Goal: Information Seeking & Learning: Learn about a topic

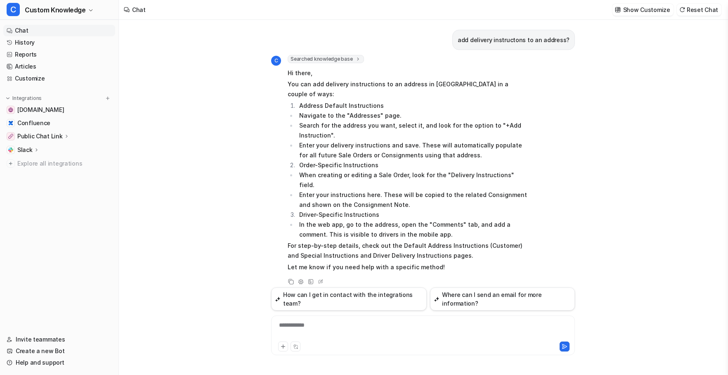
scroll to position [1580, 0]
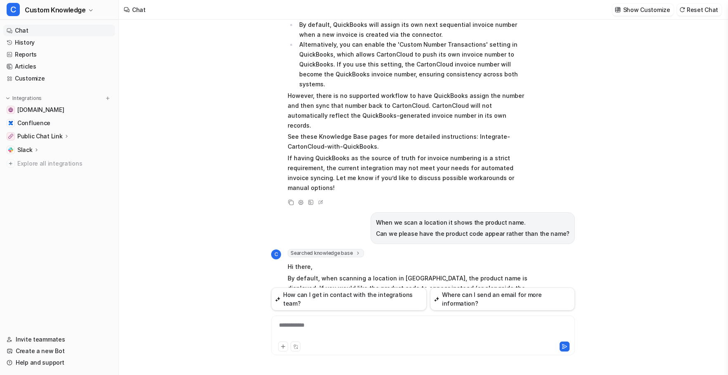
click at [295, 327] on div "**********" at bounding box center [423, 330] width 300 height 19
paste div
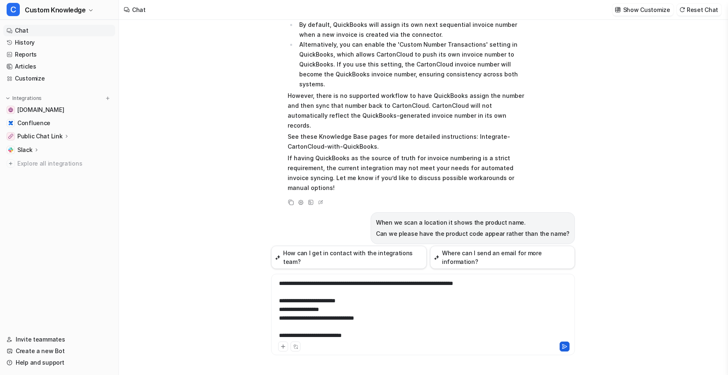
click at [565, 344] on icon at bounding box center [565, 346] width 6 height 6
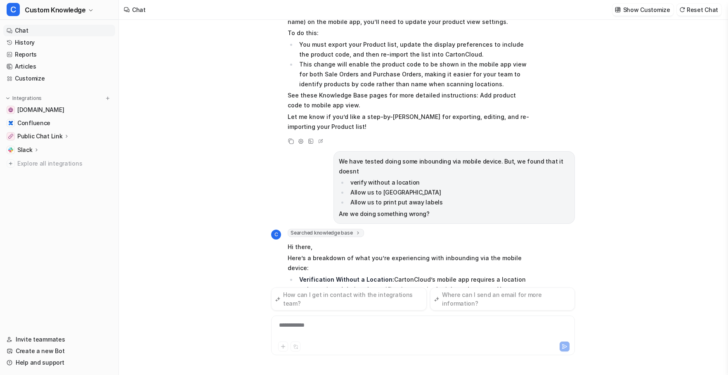
scroll to position [1889, 0]
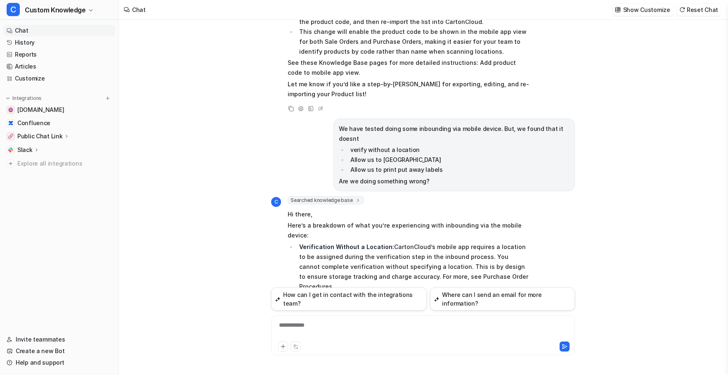
drag, startPoint x: 402, startPoint y: 243, endPoint x: 282, endPoint y: 243, distance: 120.1
click at [282, 243] on div "C Searched knowledge base search_queries : [ "inbound via mobile device require…" at bounding box center [400, 317] width 258 height 243
copy li "Splitting a Purchase Order on Mobile"
drag, startPoint x: 378, startPoint y: 234, endPoint x: 294, endPoint y: 233, distance: 84.6
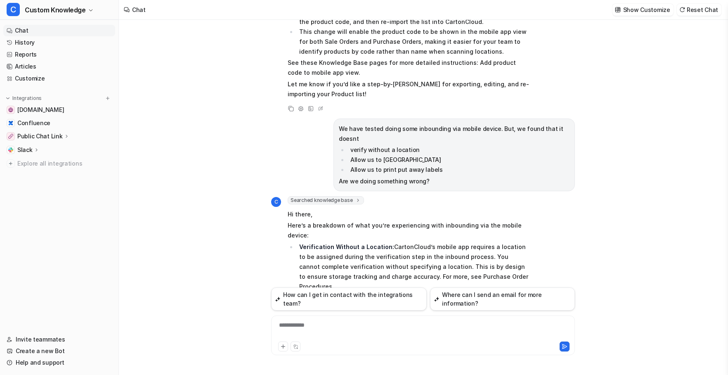
copy li "Purchase Order Procedures"
click at [327, 322] on div at bounding box center [423, 330] width 300 height 19
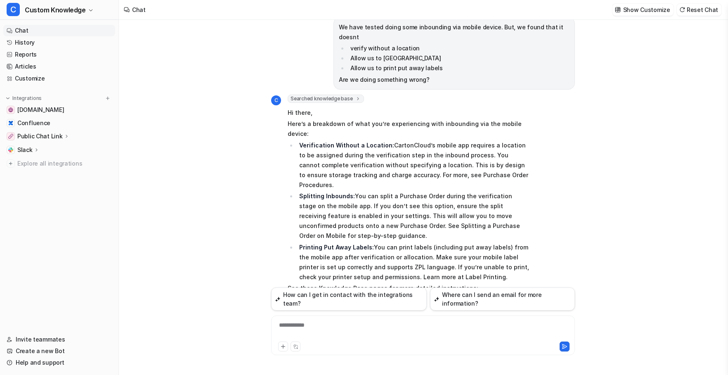
scroll to position [1990, 0]
click at [290, 343] on icon at bounding box center [291, 346] width 6 height 6
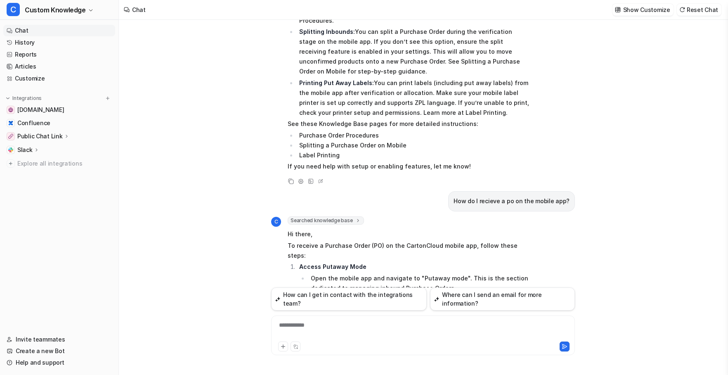
scroll to position [2237, 0]
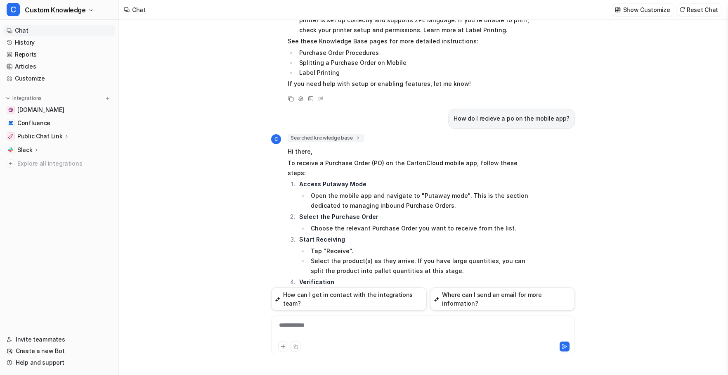
drag, startPoint x: 375, startPoint y: 240, endPoint x: 299, endPoint y: 241, distance: 76.4
drag, startPoint x: 340, startPoint y: 243, endPoint x: 356, endPoint y: 241, distance: 16.2
drag, startPoint x: 307, startPoint y: 241, endPoint x: 346, endPoint y: 226, distance: 41.2
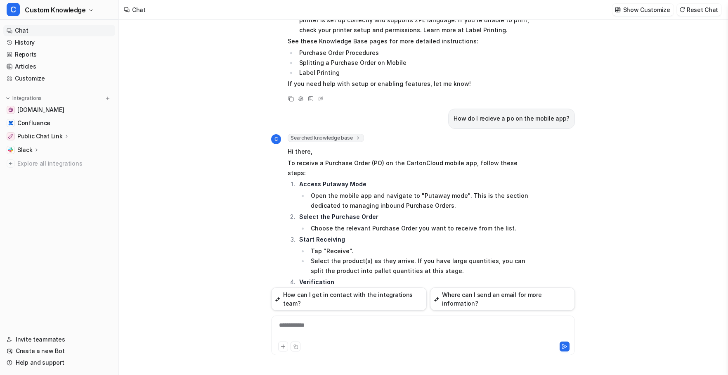
drag, startPoint x: 376, startPoint y: 241, endPoint x: 297, endPoint y: 245, distance: 79.7
copy li "Inbound (Purchase Orders)"
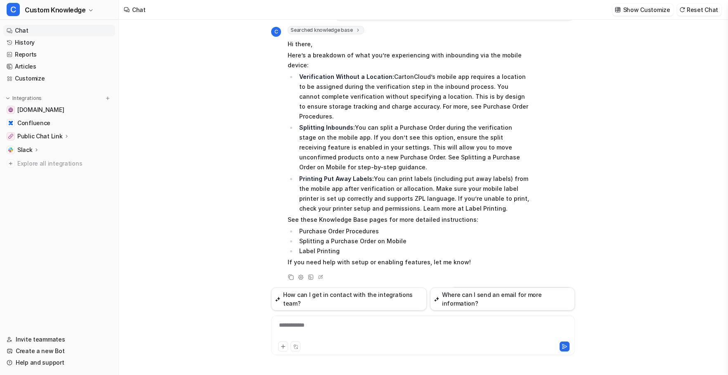
scroll to position [2072, 0]
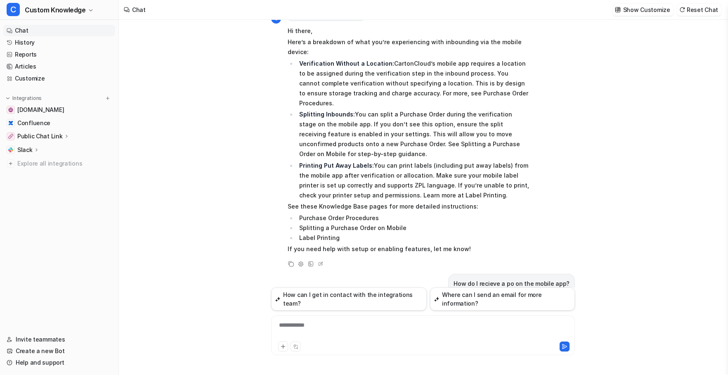
click at [338, 327] on div "**********" at bounding box center [423, 330] width 300 height 19
click at [565, 342] on button at bounding box center [565, 346] width 10 height 10
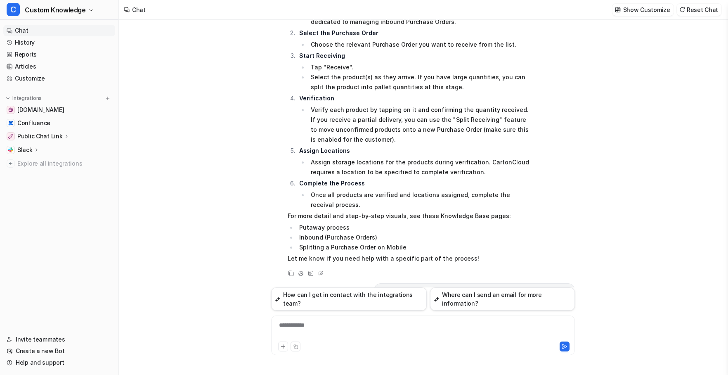
scroll to position [2473, 0]
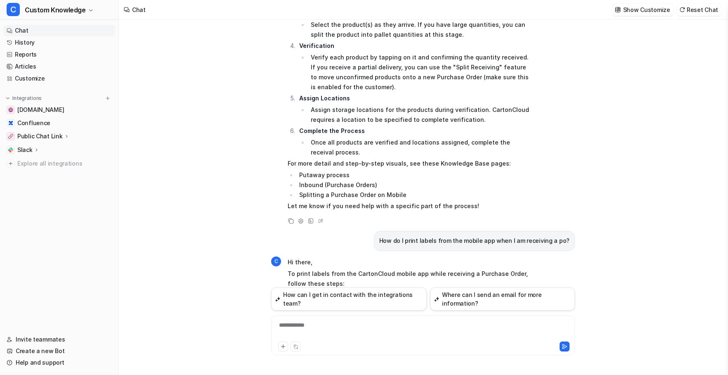
drag, startPoint x: 709, startPoint y: 40, endPoint x: 700, endPoint y: 31, distance: 13.1
click at [709, 40] on div "add delivery instructons to an address? C Searched knowledge base search_querie…" at bounding box center [423, 197] width 608 height 355
click at [318, 329] on div "**********" at bounding box center [423, 330] width 300 height 19
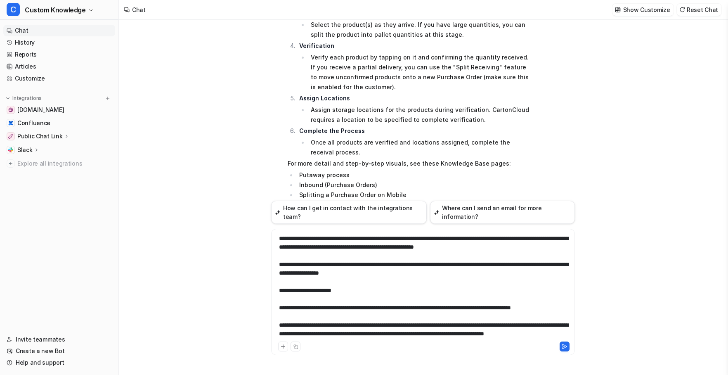
scroll to position [162, 0]
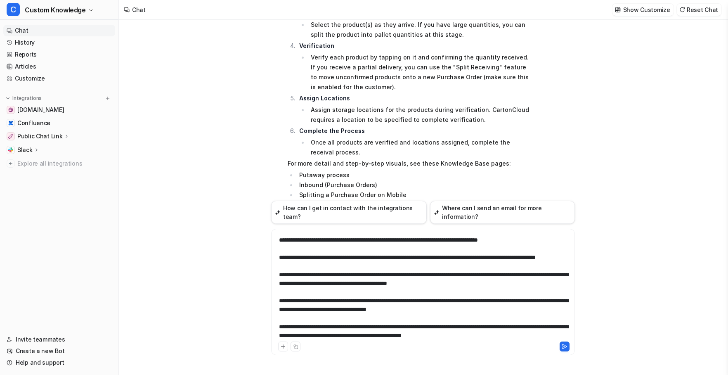
click at [563, 345] on icon at bounding box center [565, 346] width 6 height 6
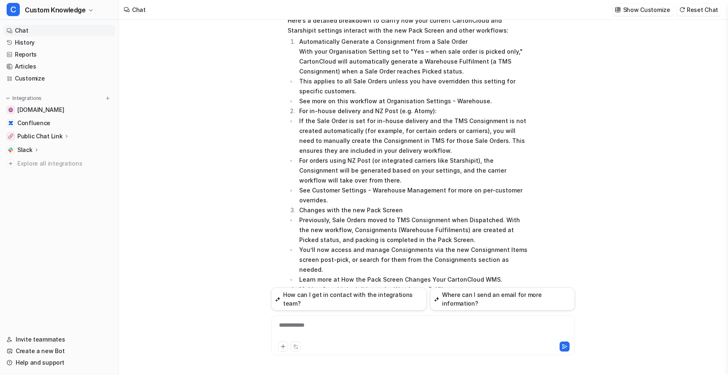
scroll to position [3280, 0]
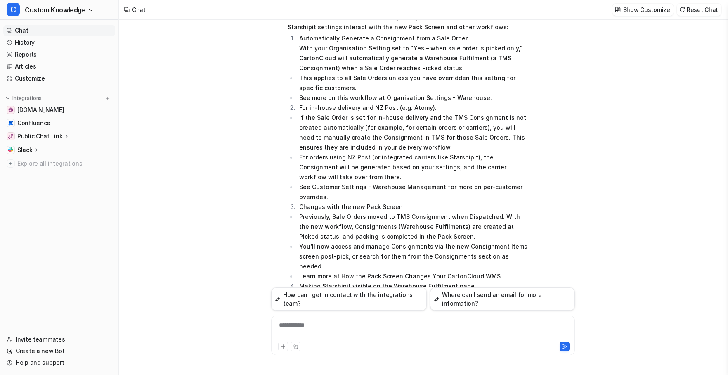
click at [679, 199] on div "add delivery instructons to an address? C Searched knowledge base search_querie…" at bounding box center [423, 197] width 608 height 355
